Goal: Information Seeking & Learning: Learn about a topic

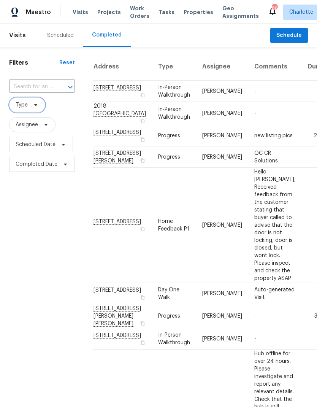
click at [38, 108] on icon at bounding box center [36, 105] width 6 height 6
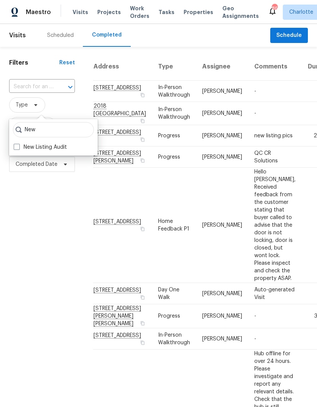
type input "New"
click at [19, 144] on span at bounding box center [17, 147] width 6 height 6
click at [19, 144] on input "New Listing Audit" at bounding box center [16, 145] width 5 height 5
checkbox input "true"
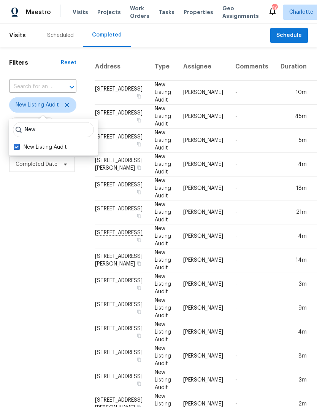
click at [37, 200] on div "Filters Reset ​ New Listing Audit Assignee Scheduled Date Completed Date" at bounding box center [43, 313] width 86 height 533
click at [114, 102] on td "2222 Merimac Dr, Charlotte, NC 28273" at bounding box center [122, 93] width 54 height 24
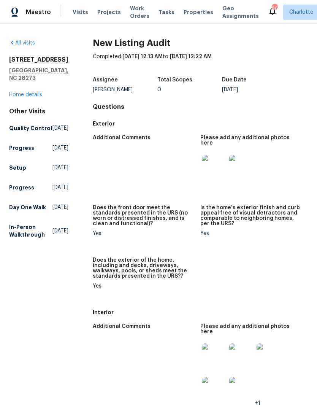
click at [216, 166] on img at bounding box center [214, 167] width 24 height 24
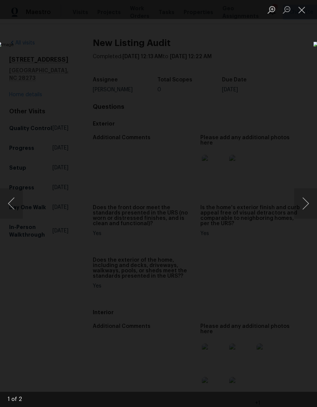
click at [300, 209] on button "Next image" at bounding box center [305, 203] width 23 height 30
click at [304, 14] on button "Close lightbox" at bounding box center [301, 9] width 15 height 13
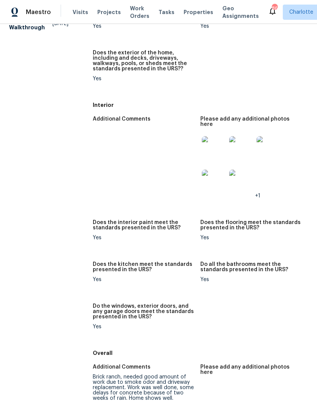
scroll to position [213, 0]
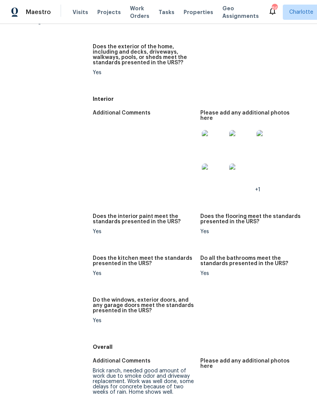
click at [220, 132] on img at bounding box center [214, 142] width 24 height 24
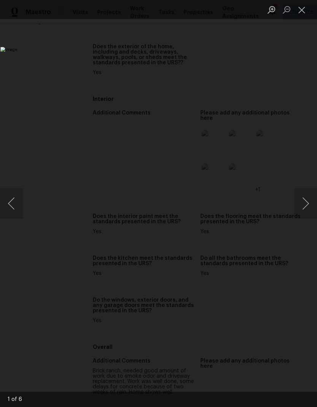
click at [301, 205] on button "Next image" at bounding box center [305, 203] width 23 height 30
click at [301, 207] on button "Next image" at bounding box center [305, 203] width 23 height 30
click at [299, 199] on button "Next image" at bounding box center [305, 203] width 23 height 30
click at [304, 197] on button "Next image" at bounding box center [305, 203] width 23 height 30
click at [302, 200] on button "Next image" at bounding box center [305, 203] width 23 height 30
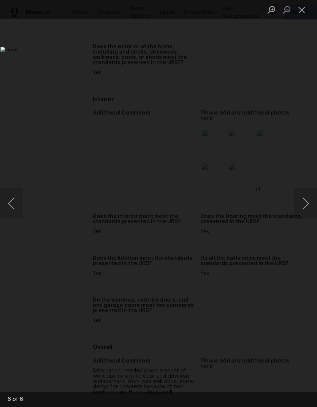
click at [301, 198] on button "Next image" at bounding box center [305, 203] width 23 height 30
click at [302, 199] on button "Next image" at bounding box center [305, 203] width 23 height 30
click at [304, 195] on button "Next image" at bounding box center [305, 203] width 23 height 30
click at [308, 7] on button "Close lightbox" at bounding box center [301, 9] width 15 height 13
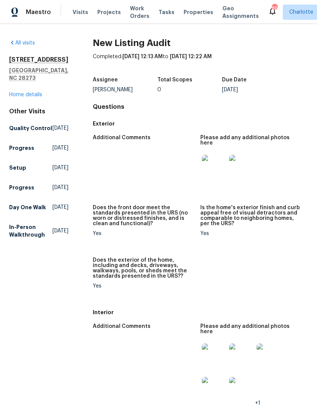
scroll to position [0, 0]
click at [27, 92] on link "Home details" at bounding box center [25, 94] width 33 height 5
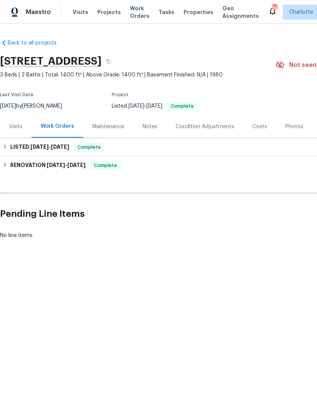
click at [264, 127] on div "Costs" at bounding box center [260, 126] width 33 height 22
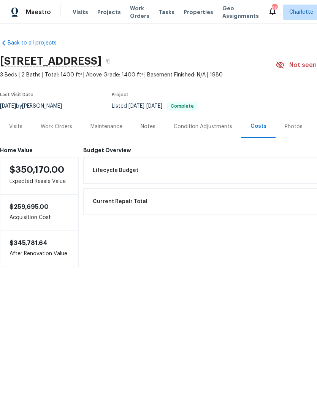
click at [51, 129] on div "Work Orders" at bounding box center [57, 127] width 32 height 8
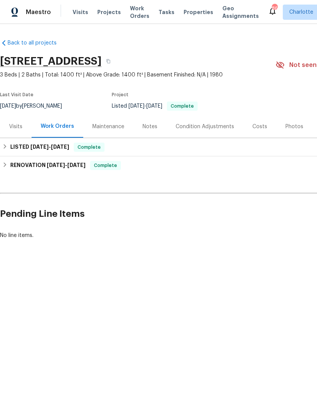
click at [150, 126] on div "Notes" at bounding box center [150, 127] width 15 height 8
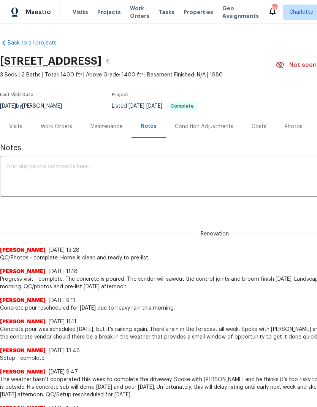
click at [46, 13] on span "Maestro" at bounding box center [38, 12] width 25 height 8
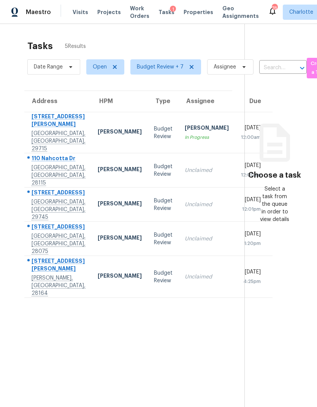
scroll to position [30, 0]
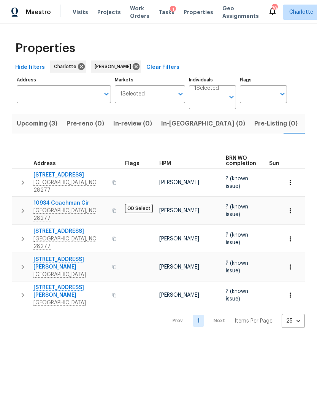
scroll to position [0, 16]
